Goal: Information Seeking & Learning: Learn about a topic

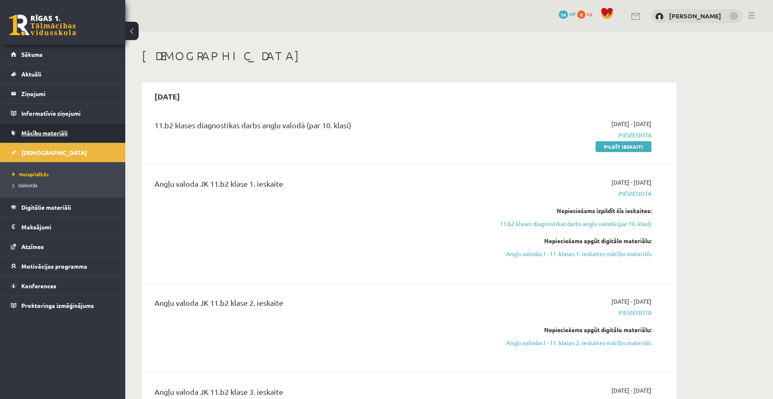
scroll to position [460, 0]
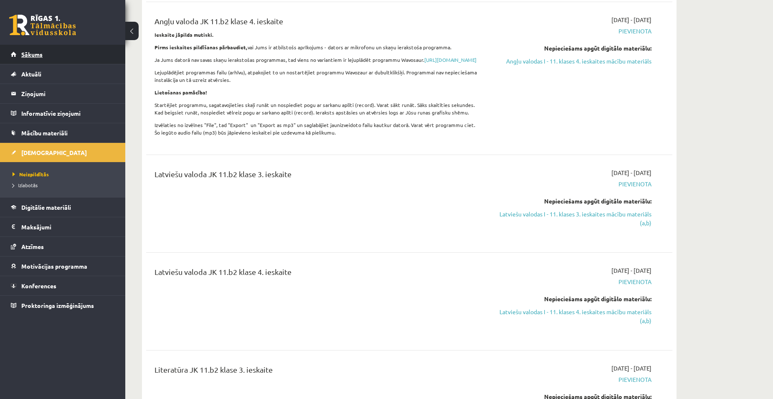
click at [28, 55] on span "Sākums" at bounding box center [31, 55] width 21 height 8
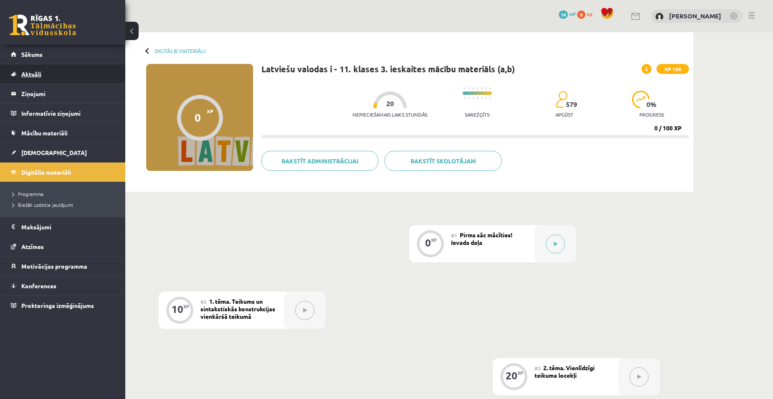
scroll to position [167, 0]
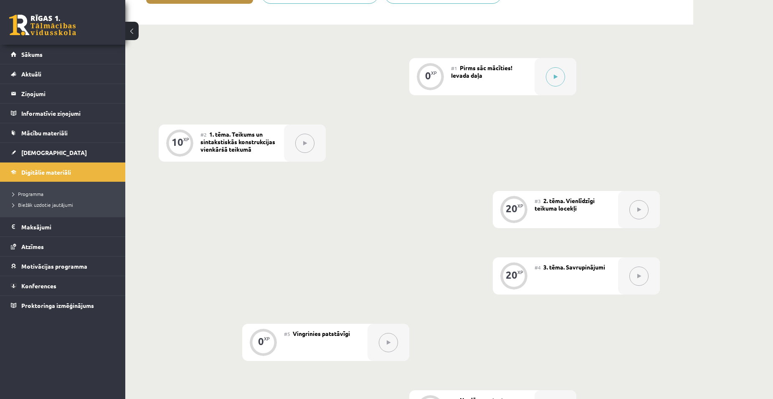
click at [180, 79] on div "0 XP #1 Pirms sāc mācīties! Ievada daļa 10 XP #2 1. tēma. Teikums un sintakstis…" at bounding box center [409, 276] width 501 height 436
